Goal: Transaction & Acquisition: Register for event/course

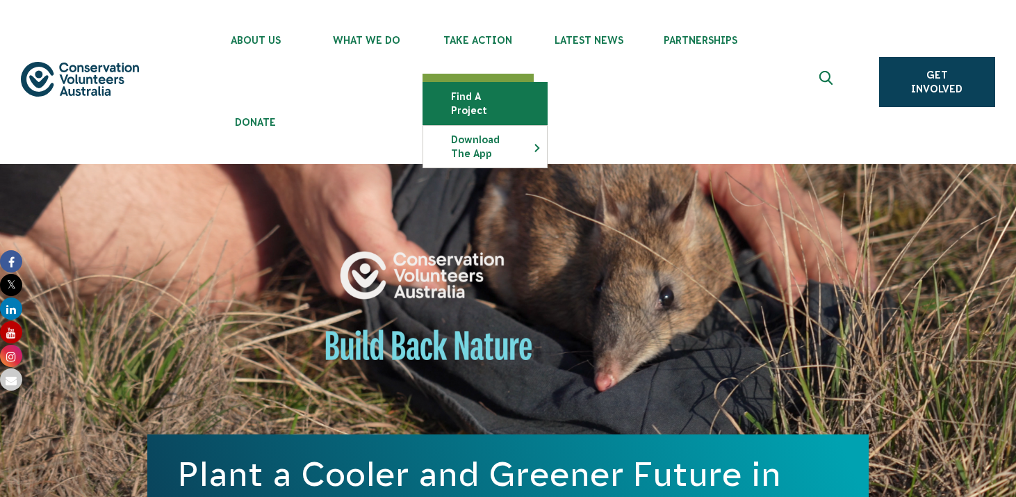
click at [486, 98] on link "Find a project" at bounding box center [485, 104] width 124 height 42
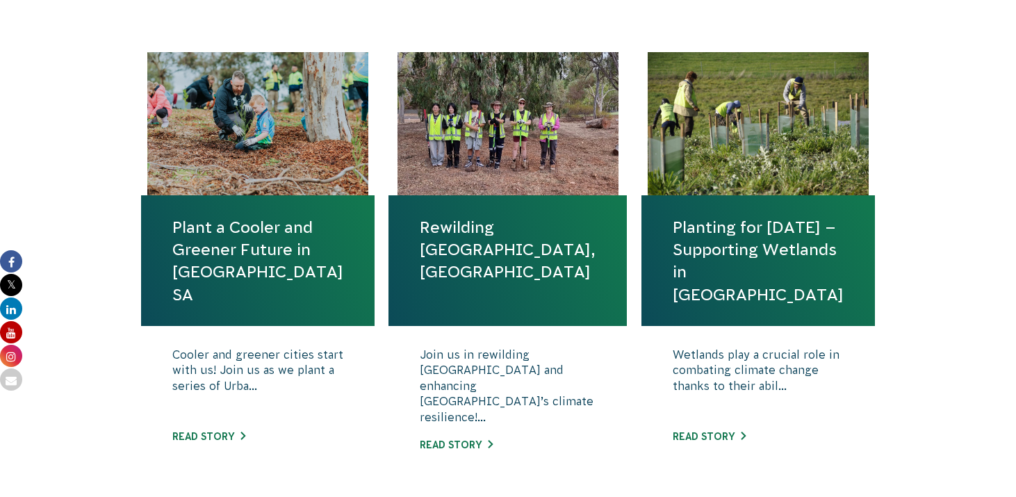
scroll to position [558, 0]
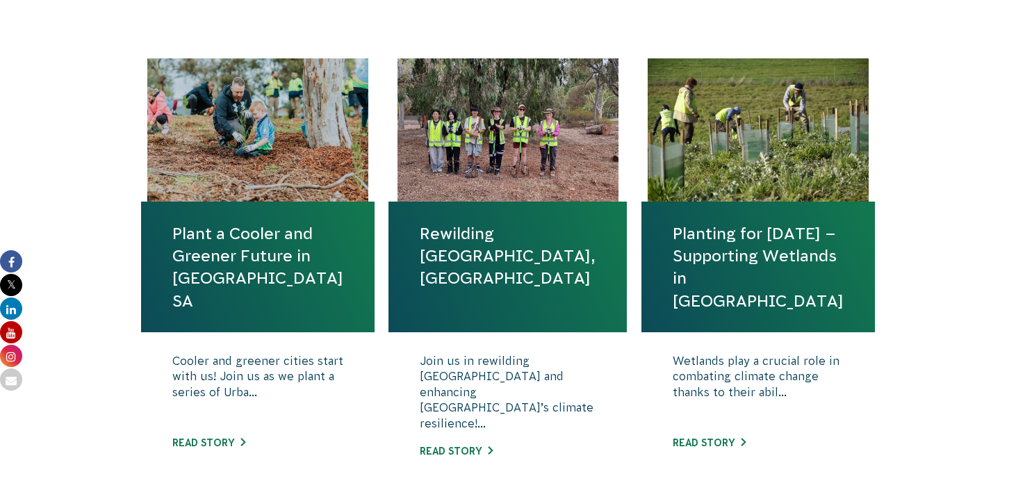
click at [475, 227] on link "Rewilding [GEOGRAPHIC_DATA], [GEOGRAPHIC_DATA]" at bounding box center [508, 255] width 176 height 67
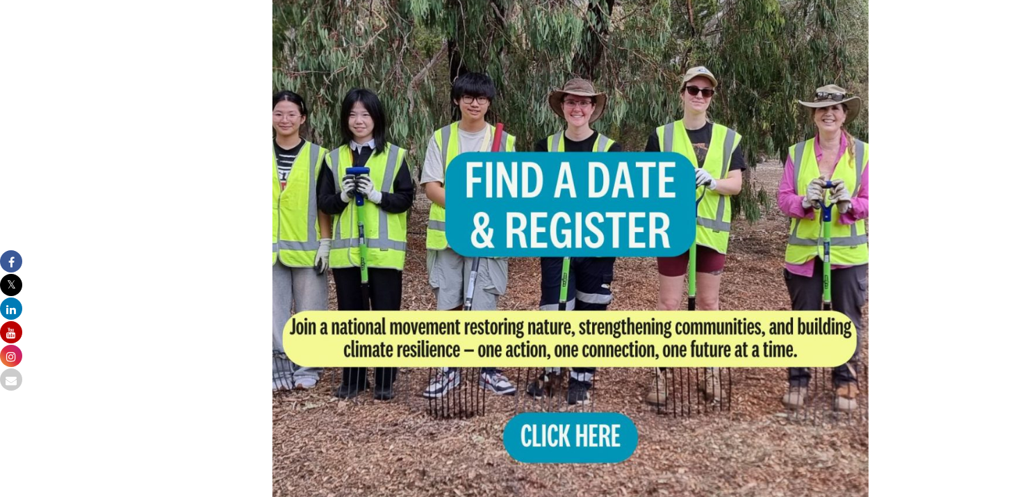
scroll to position [963, 0]
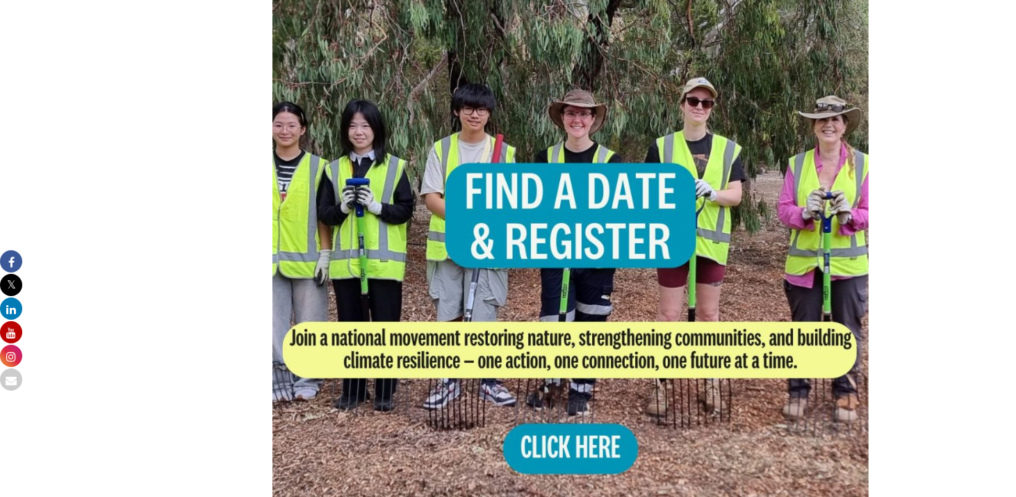
click at [585, 390] on img at bounding box center [570, 254] width 596 height 596
click at [225, 140] on div "Action for Ocean Wetlands and Rivers Actions for Biodiversity & Threatened Spec…" at bounding box center [195, 454] width 96 height 1645
